Goal: Communication & Community: Answer question/provide support

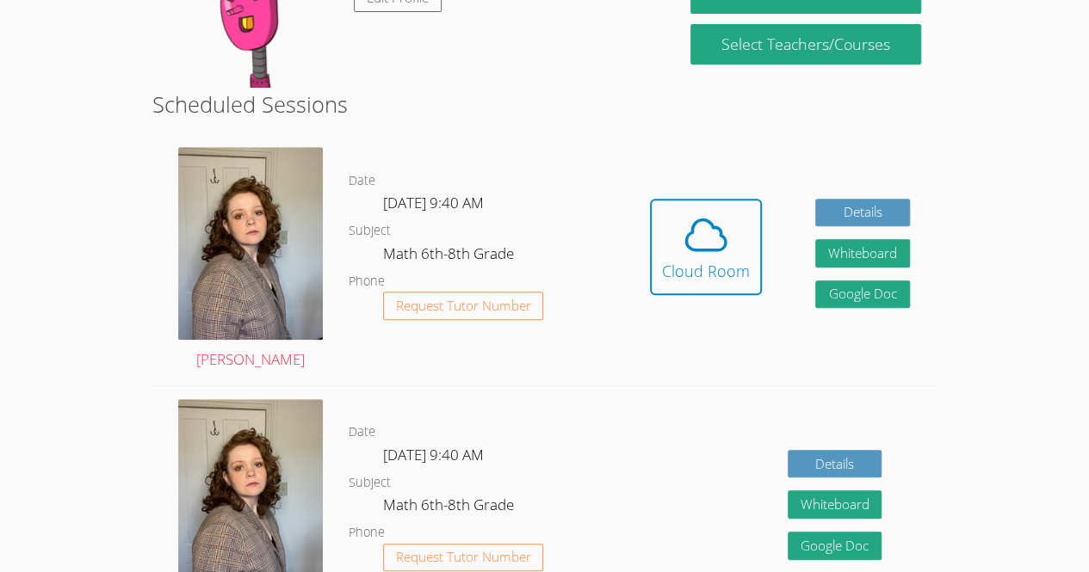
scroll to position [369, 0]
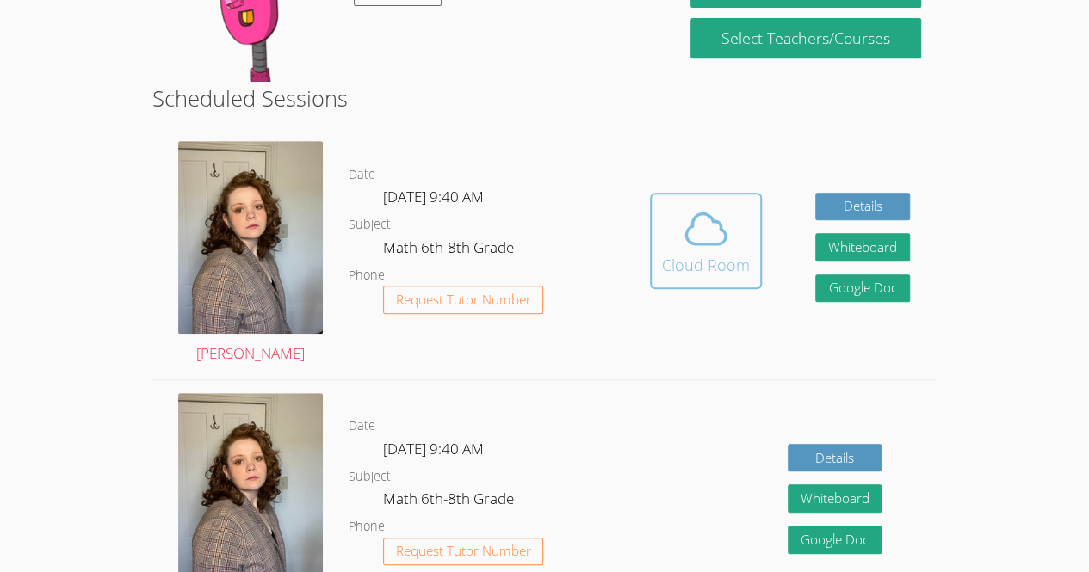
click at [688, 213] on icon at bounding box center [706, 228] width 40 height 30
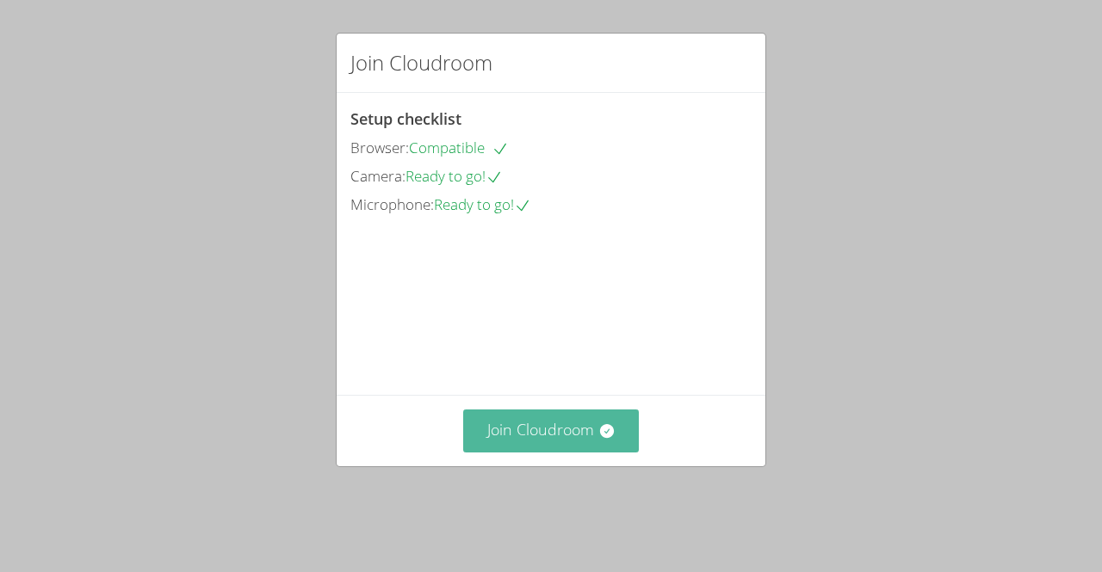
click at [527, 452] on button "Join Cloudroom" at bounding box center [551, 431] width 176 height 42
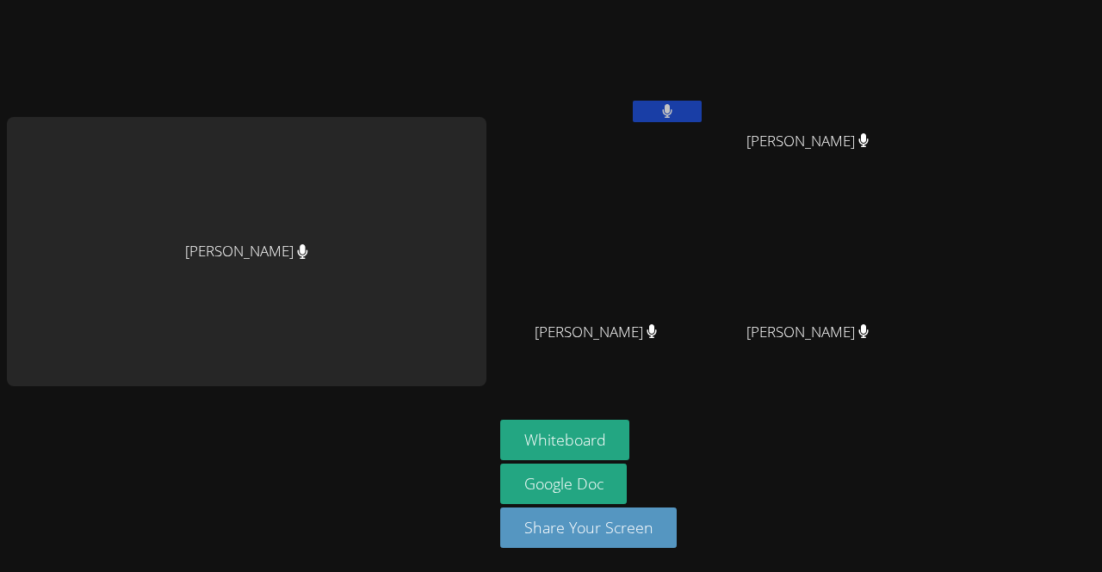
click at [672, 108] on icon at bounding box center [667, 111] width 11 height 15
click at [600, 38] on video at bounding box center [602, 64] width 205 height 115
click at [630, 132] on div "[PERSON_NAME]" at bounding box center [602, 99] width 205 height 184
click at [661, 96] on video at bounding box center [602, 64] width 205 height 115
click at [663, 108] on icon at bounding box center [666, 111] width 18 height 15
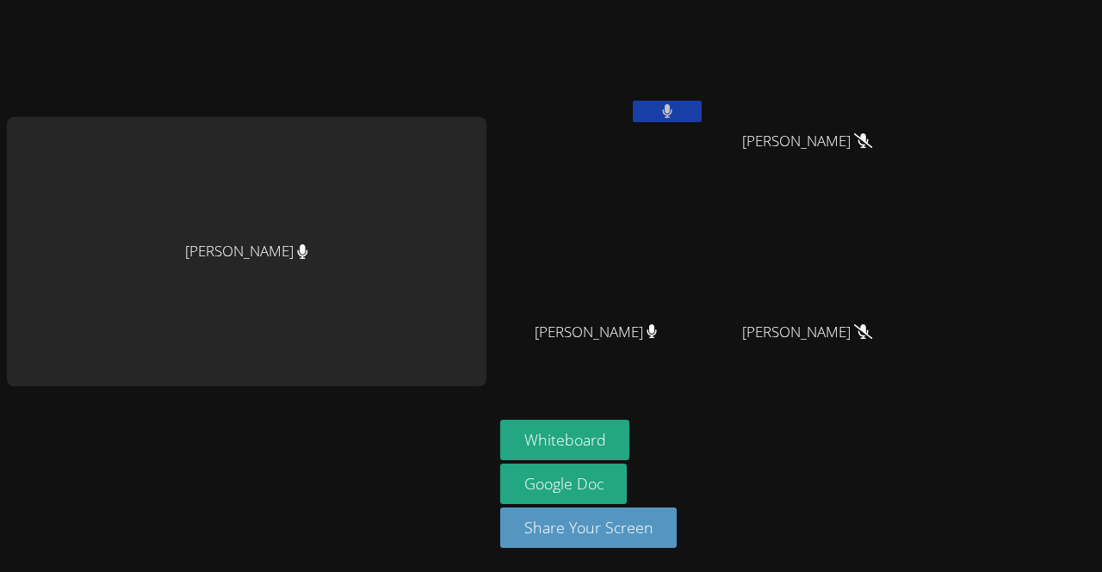
click at [662, 108] on button at bounding box center [667, 112] width 69 height 22
click at [595, 426] on button "Whiteboard" at bounding box center [565, 440] width 130 height 40
click at [678, 109] on button at bounding box center [667, 112] width 69 height 22
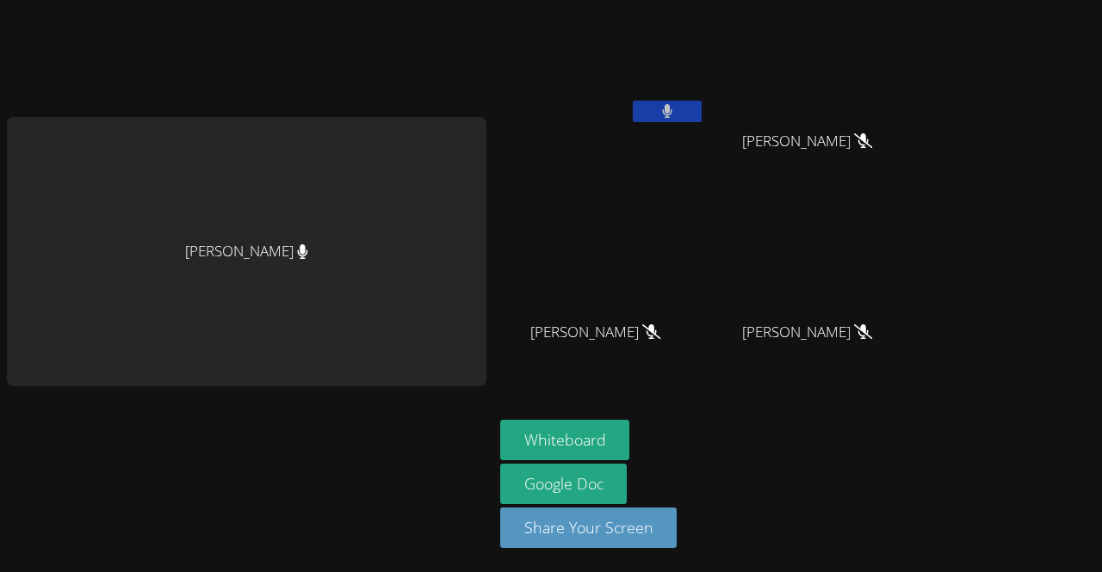
click at [678, 109] on button at bounding box center [667, 112] width 69 height 22
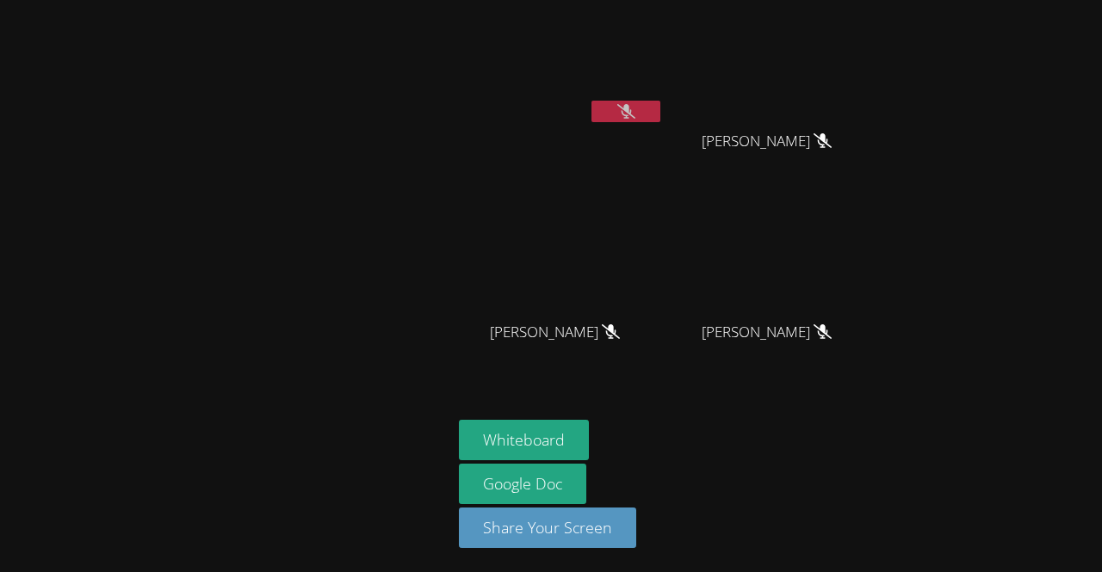
click at [262, 223] on div at bounding box center [226, 286] width 438 height 558
click at [614, 120] on button at bounding box center [625, 112] width 69 height 22
click at [642, 114] on button at bounding box center [625, 112] width 69 height 22
click at [642, 90] on video at bounding box center [561, 64] width 205 height 115
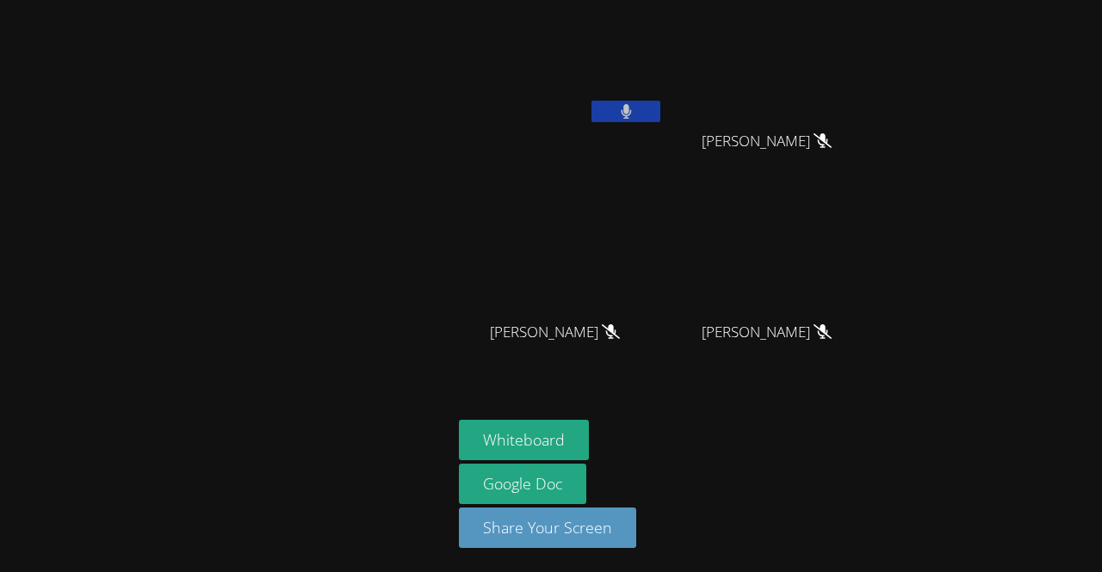
click at [624, 93] on video at bounding box center [561, 64] width 205 height 115
click at [607, 108] on button at bounding box center [625, 112] width 69 height 22
click at [377, 100] on div at bounding box center [226, 286] width 438 height 558
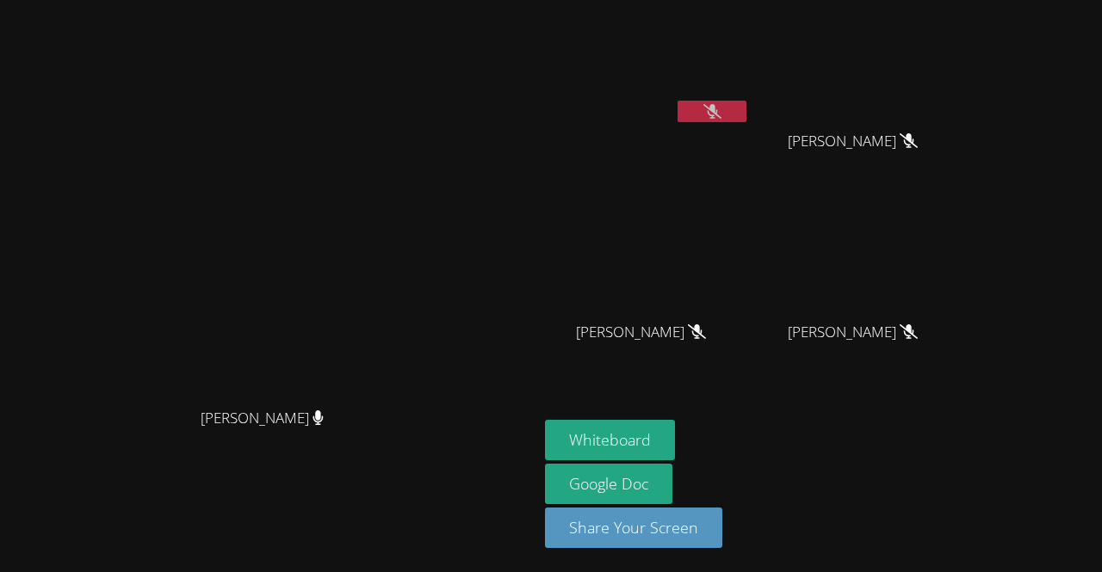
click at [687, 106] on button at bounding box center [711, 112] width 69 height 22
click at [707, 109] on icon at bounding box center [712, 111] width 10 height 15
click at [552, 130] on div "[PERSON_NAME]" at bounding box center [647, 99] width 205 height 184
click at [692, 114] on button at bounding box center [711, 112] width 69 height 22
click at [693, 114] on button at bounding box center [711, 112] width 69 height 22
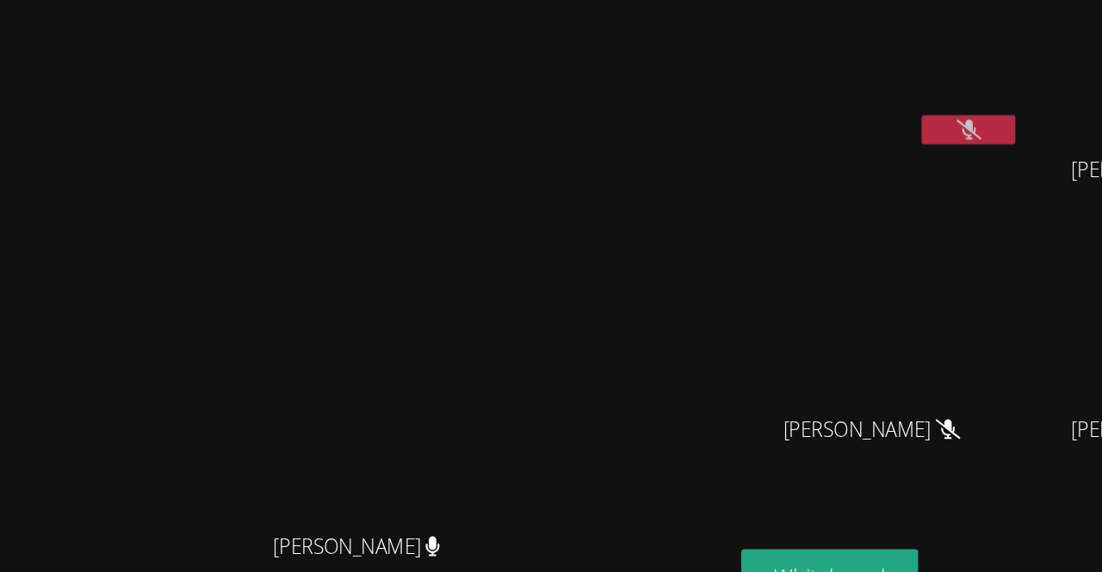
click at [701, 102] on button at bounding box center [711, 112] width 69 height 22
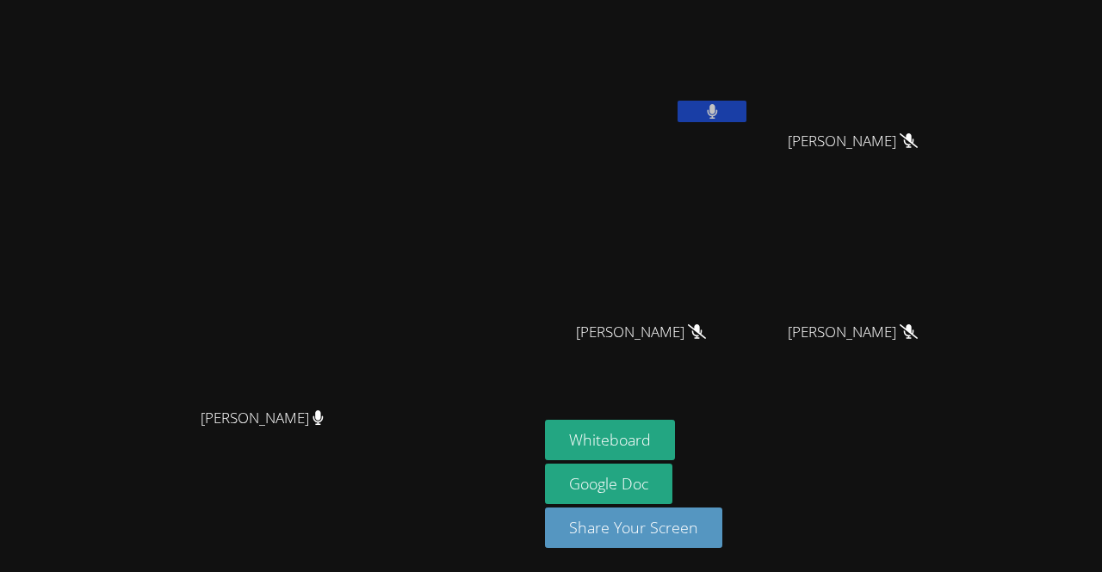
click at [735, 114] on button at bounding box center [711, 112] width 69 height 22
click at [721, 104] on icon at bounding box center [712, 111] width 18 height 15
click at [717, 104] on icon at bounding box center [712, 111] width 10 height 15
click at [721, 104] on icon at bounding box center [712, 111] width 18 height 15
click at [717, 115] on icon at bounding box center [712, 111] width 10 height 15
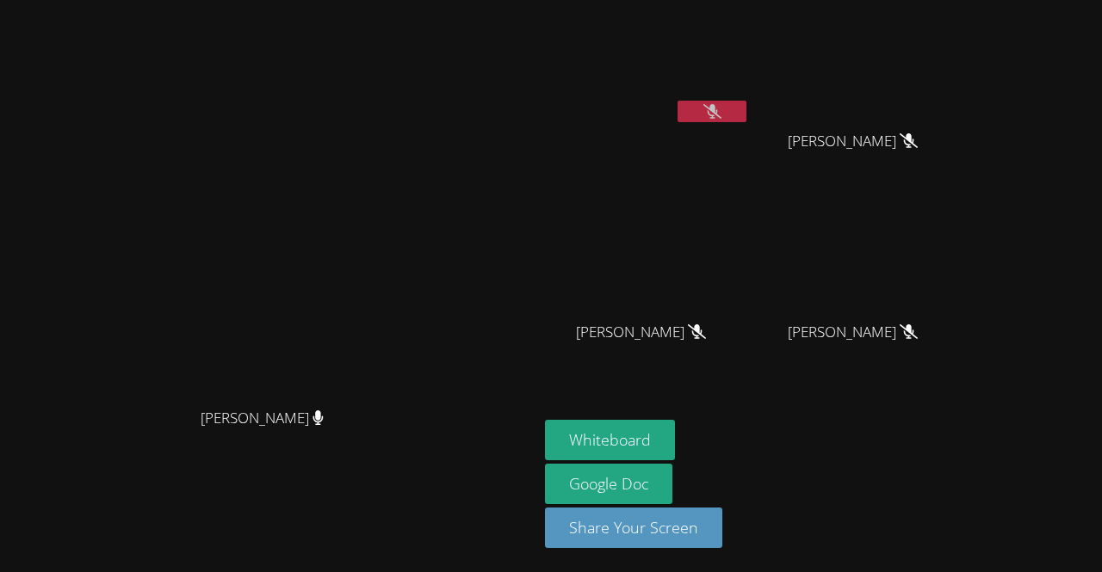
click at [721, 115] on icon at bounding box center [712, 111] width 18 height 15
click at [718, 114] on icon at bounding box center [712, 111] width 11 height 15
click at [721, 111] on icon at bounding box center [712, 111] width 18 height 15
click at [717, 111] on icon at bounding box center [712, 111] width 10 height 15
click at [721, 111] on icon at bounding box center [712, 111] width 18 height 15
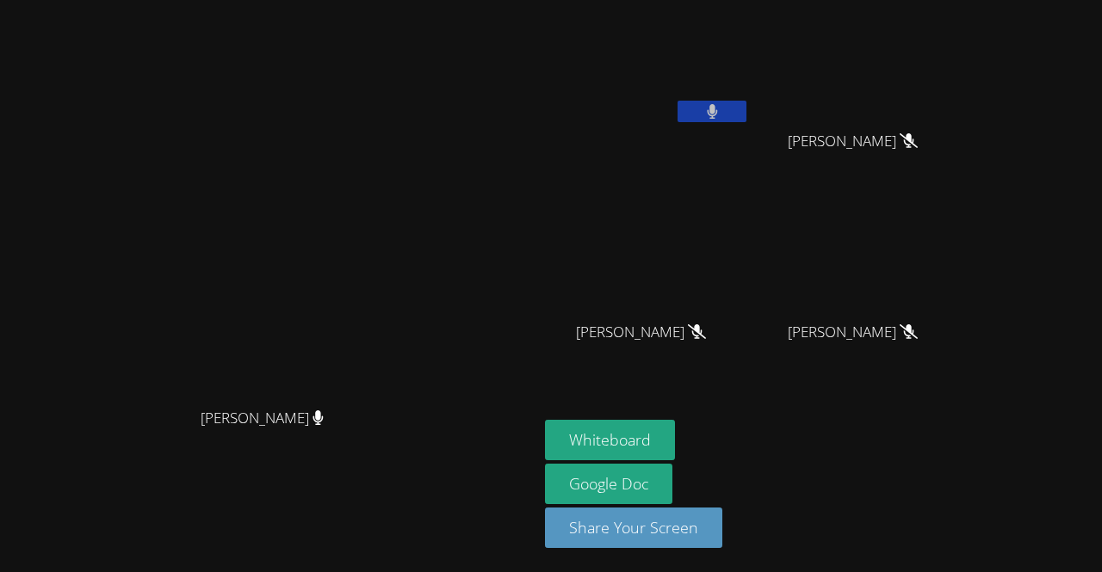
click at [713, 120] on button at bounding box center [711, 112] width 69 height 22
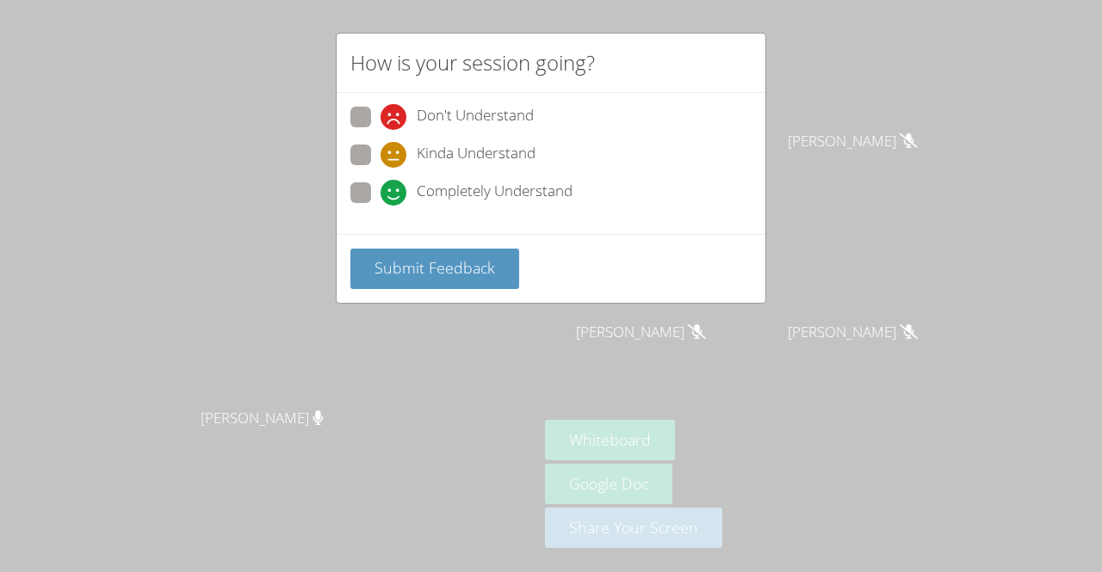
click at [380, 168] on span at bounding box center [380, 168] width 0 height 0
click at [380, 154] on input "Kinda Understand" at bounding box center [387, 152] width 15 height 15
radio input "true"
click at [353, 133] on div "Don't Understand" at bounding box center [550, 122] width 401 height 31
click at [380, 130] on span at bounding box center [380, 130] width 0 height 0
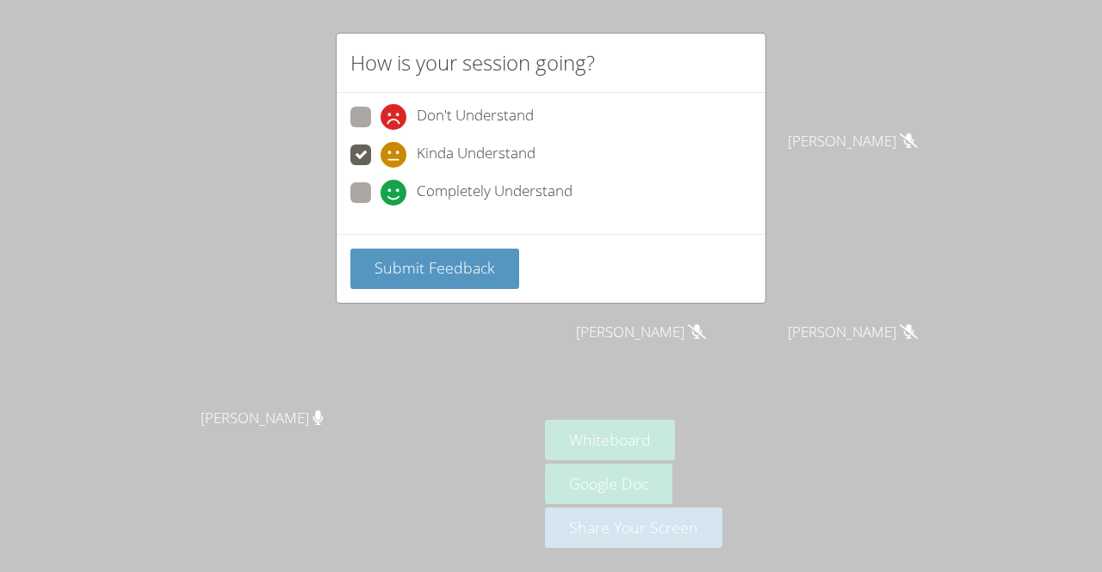
click at [380, 115] on input "Don't Understand" at bounding box center [387, 114] width 15 height 15
radio input "true"
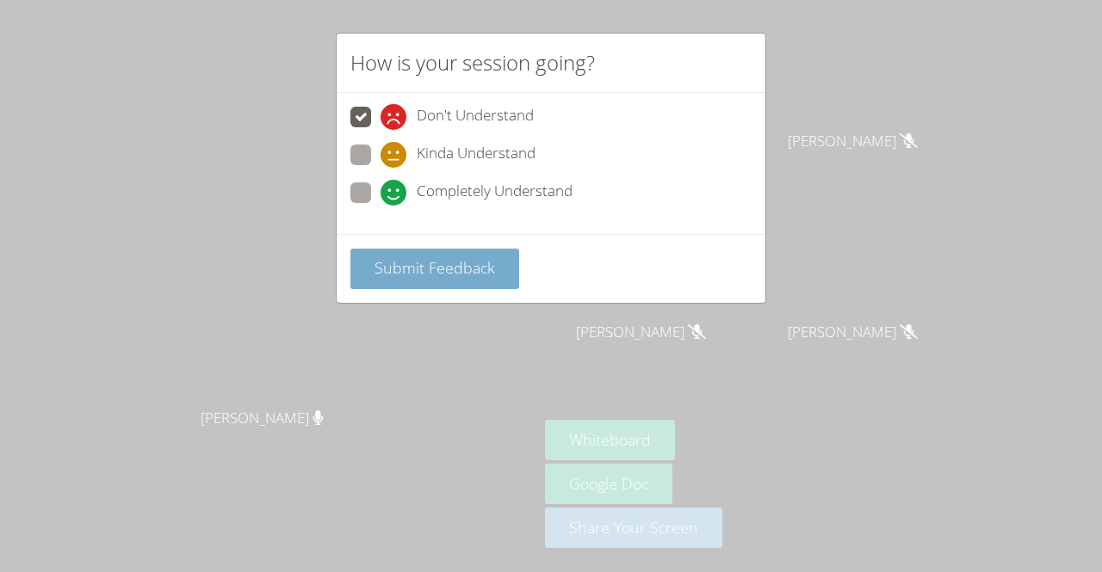
click at [398, 262] on span "Submit Feedback" at bounding box center [434, 267] width 120 height 21
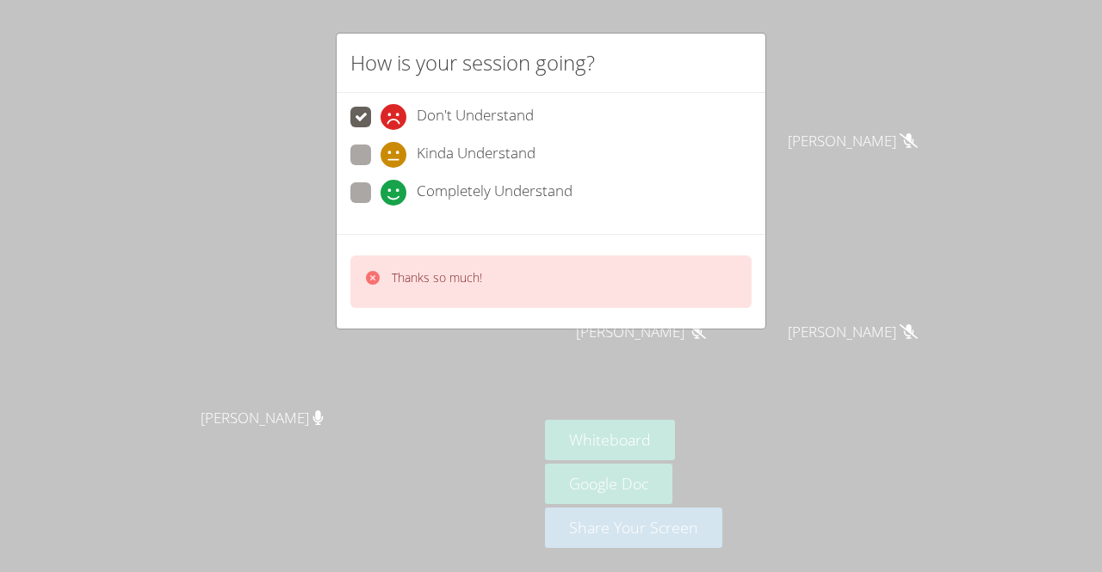
click at [554, 274] on div "Thanks so much!" at bounding box center [550, 282] width 401 height 52
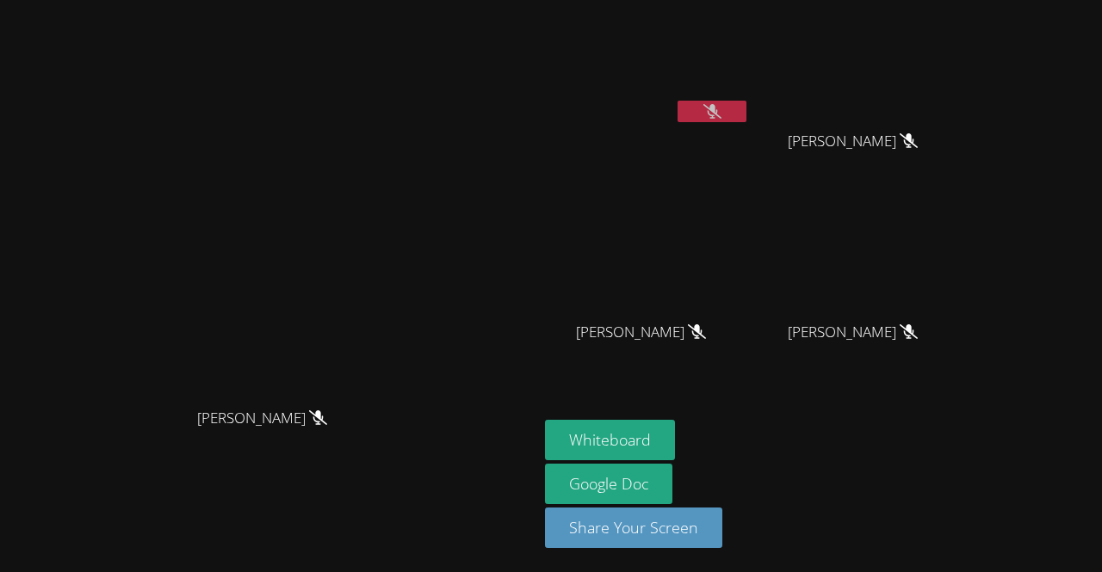
click at [746, 118] on button at bounding box center [711, 112] width 69 height 22
click at [735, 111] on button at bounding box center [711, 112] width 69 height 22
click at [746, 101] on button at bounding box center [711, 112] width 69 height 22
drag, startPoint x: 753, startPoint y: 101, endPoint x: 725, endPoint y: 114, distance: 31.6
click at [718, 114] on icon at bounding box center [712, 111] width 11 height 15
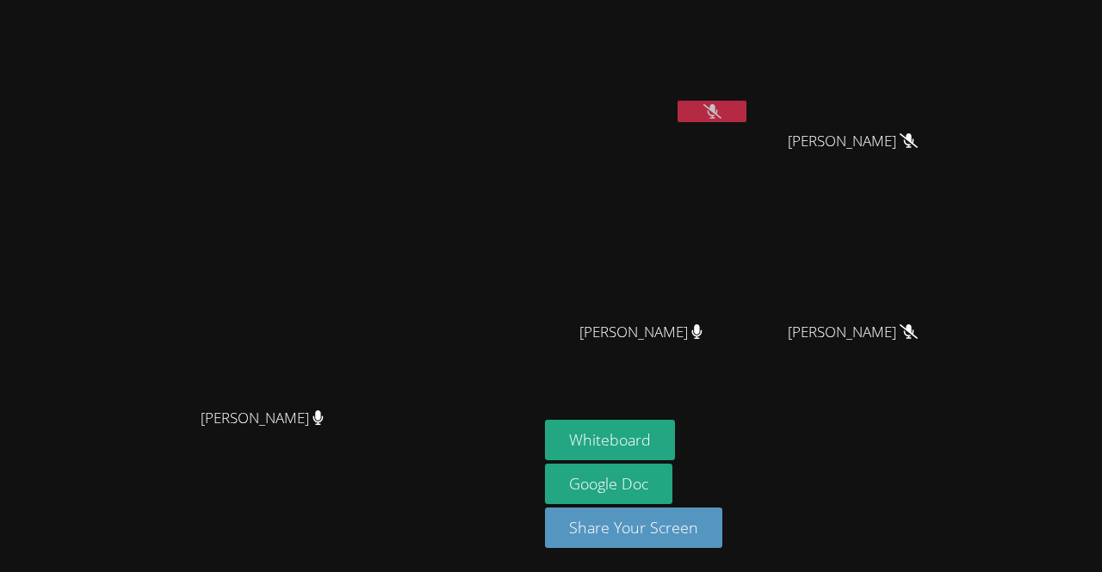
click at [721, 117] on icon at bounding box center [712, 111] width 18 height 15
click at [718, 116] on icon at bounding box center [712, 111] width 11 height 15
click at [742, 113] on button at bounding box center [711, 112] width 69 height 22
click at [742, 111] on button at bounding box center [711, 112] width 69 height 22
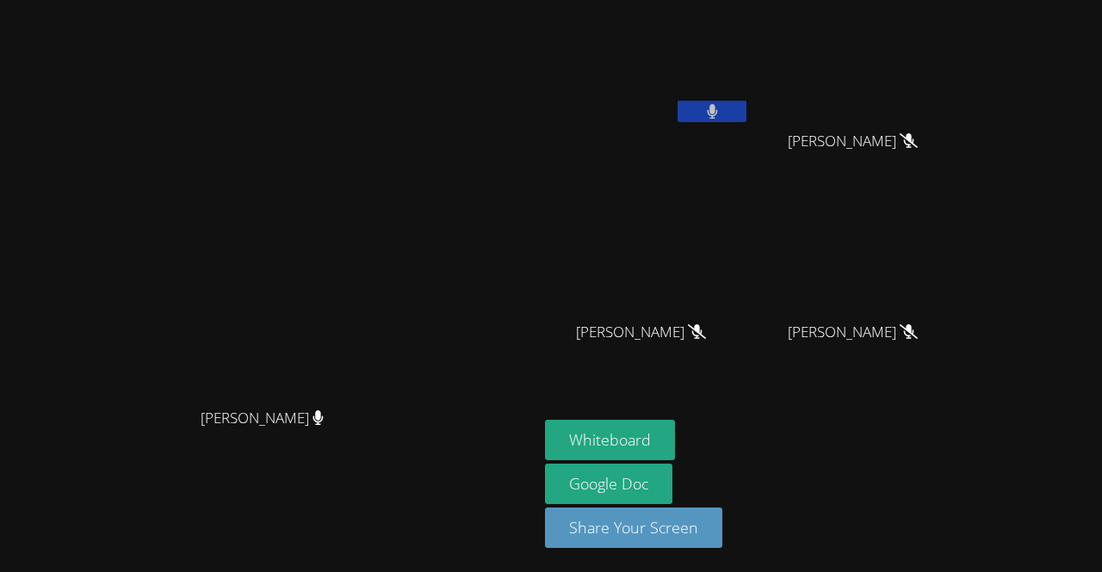
click at [742, 111] on button at bounding box center [711, 112] width 69 height 22
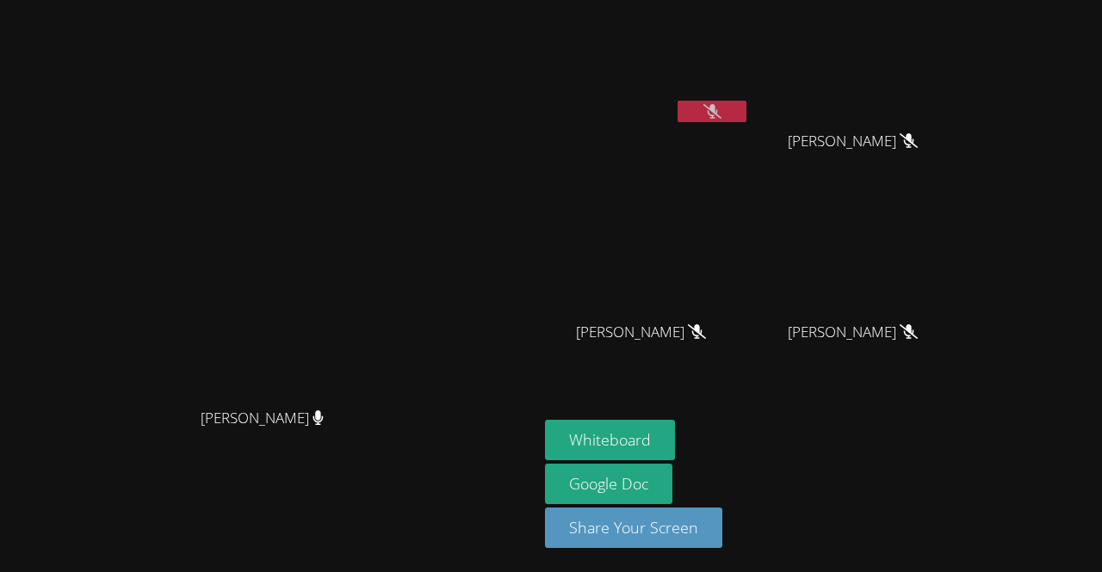
click at [742, 111] on button at bounding box center [711, 112] width 69 height 22
click at [721, 105] on icon at bounding box center [712, 111] width 18 height 15
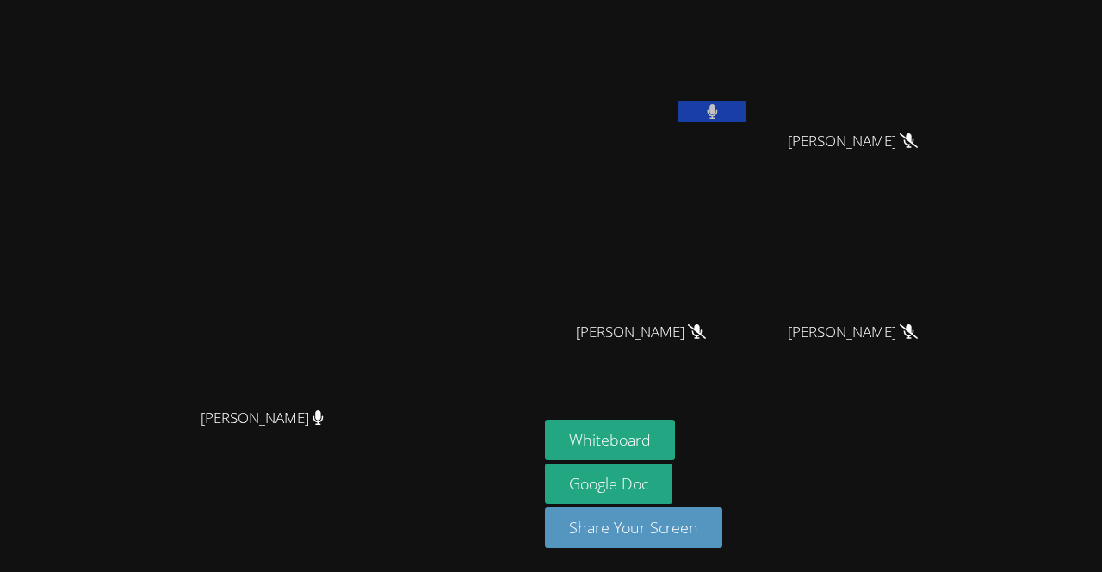
click at [746, 105] on button at bounding box center [711, 112] width 69 height 22
click at [721, 105] on icon at bounding box center [712, 111] width 18 height 15
click at [718, 105] on icon at bounding box center [712, 111] width 11 height 15
click at [721, 105] on icon at bounding box center [712, 111] width 18 height 15
click at [718, 105] on icon at bounding box center [712, 111] width 11 height 15
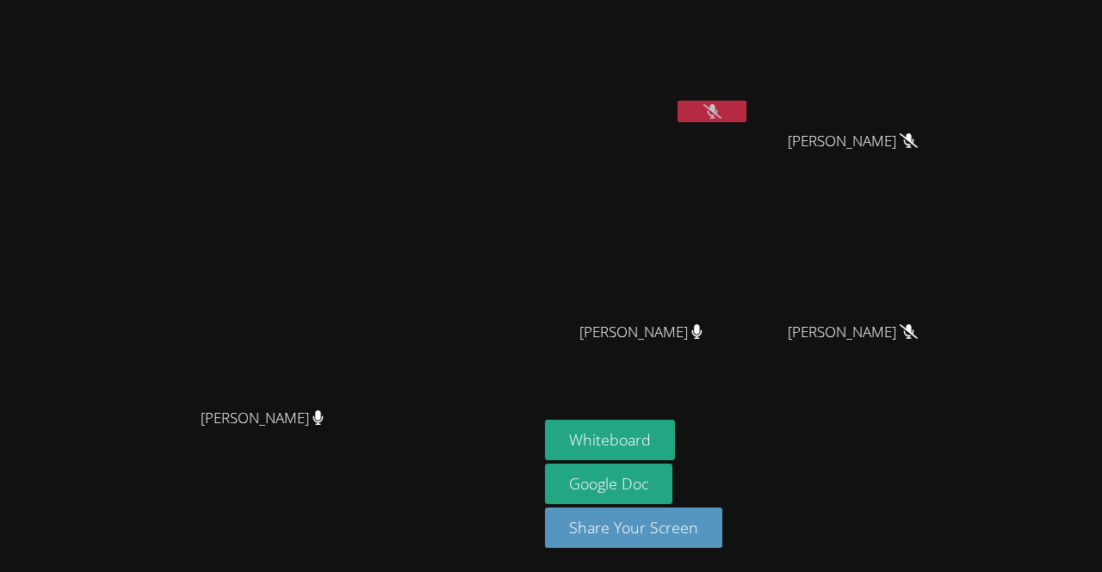
click at [721, 105] on icon at bounding box center [712, 111] width 18 height 15
click at [718, 105] on icon at bounding box center [712, 111] width 11 height 15
click at [721, 113] on icon at bounding box center [712, 111] width 18 height 15
click at [746, 120] on button at bounding box center [711, 112] width 69 height 22
click at [688, 108] on button at bounding box center [711, 112] width 69 height 22
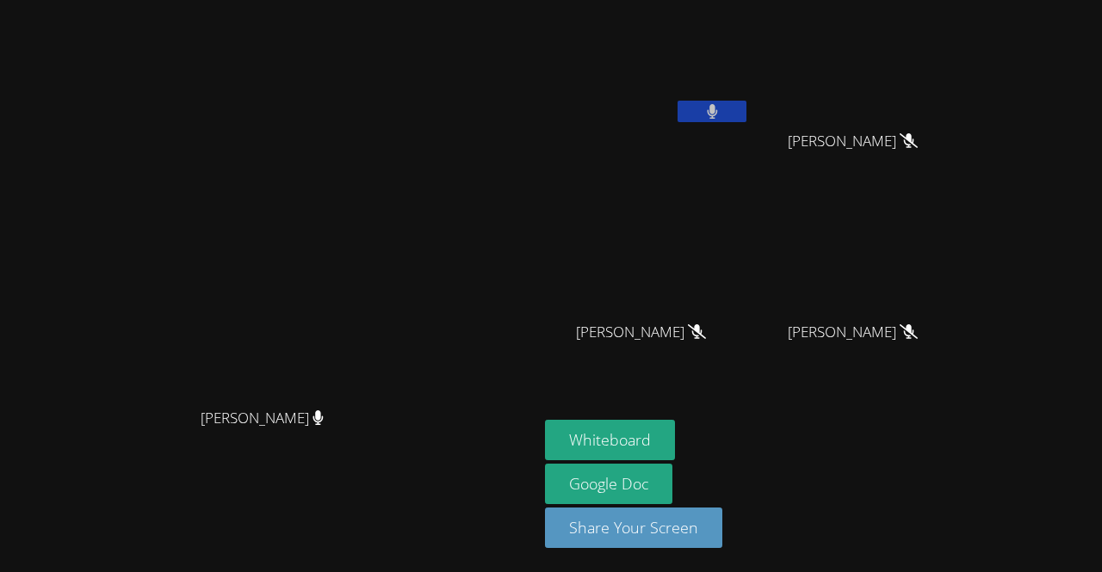
click at [686, 92] on video at bounding box center [647, 64] width 205 height 115
click at [746, 114] on button at bounding box center [711, 112] width 69 height 22
click at [767, 114] on div "[PERSON_NAME] [PERSON_NAME] [PERSON_NAME] [PERSON_NAME] [PERSON_NAME] [PERSON_N…" at bounding box center [753, 194] width 417 height 375
click at [721, 114] on icon at bounding box center [712, 111] width 18 height 15
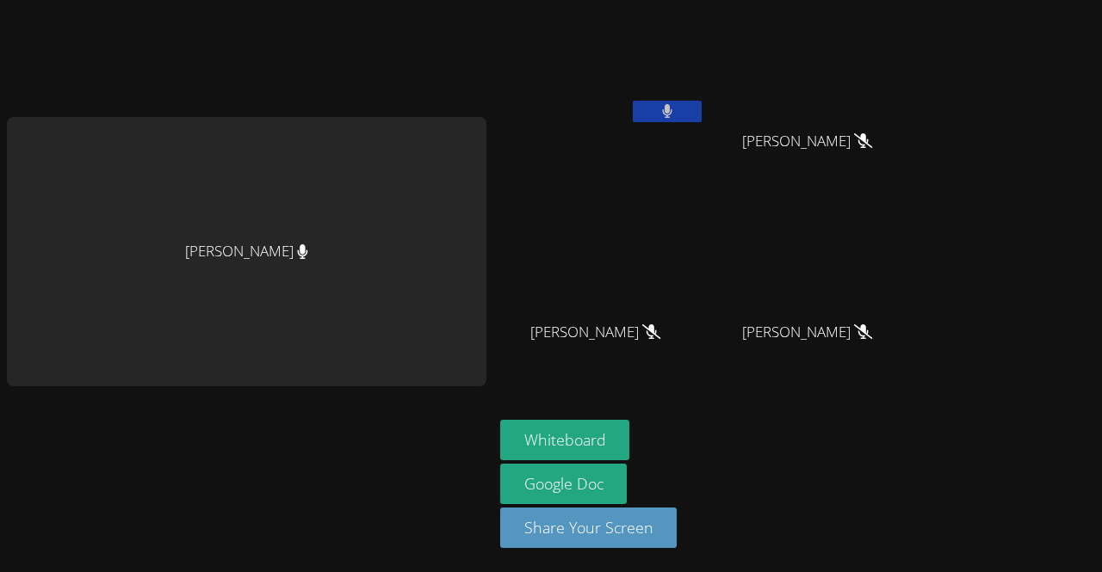
click at [662, 110] on button at bounding box center [667, 112] width 69 height 22
click at [662, 110] on icon at bounding box center [666, 111] width 18 height 15
click at [662, 110] on button at bounding box center [667, 112] width 69 height 22
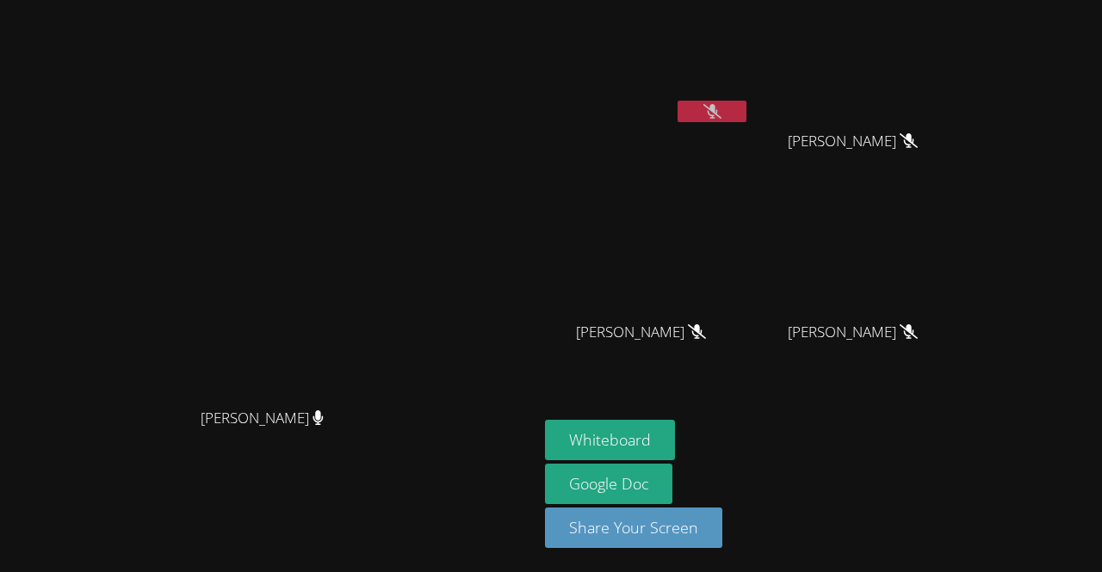
drag, startPoint x: 662, startPoint y: 110, endPoint x: 591, endPoint y: 120, distance: 71.2
click at [591, 120] on video at bounding box center [647, 64] width 205 height 115
click at [721, 110] on icon at bounding box center [712, 111] width 18 height 15
click at [736, 110] on button at bounding box center [711, 112] width 69 height 22
click at [746, 110] on button at bounding box center [711, 112] width 69 height 22
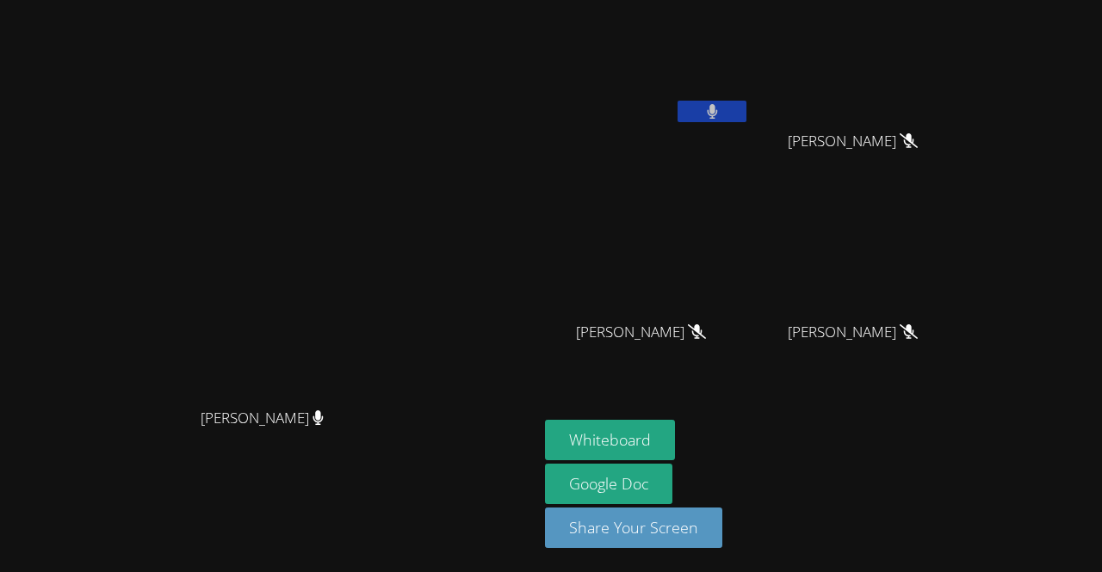
click at [713, 111] on button at bounding box center [711, 112] width 69 height 22
click at [713, 111] on div "[PERSON_NAME]" at bounding box center [647, 68] width 205 height 123
click at [746, 111] on button at bounding box center [711, 112] width 69 height 22
